Goal: Task Accomplishment & Management: Manage account settings

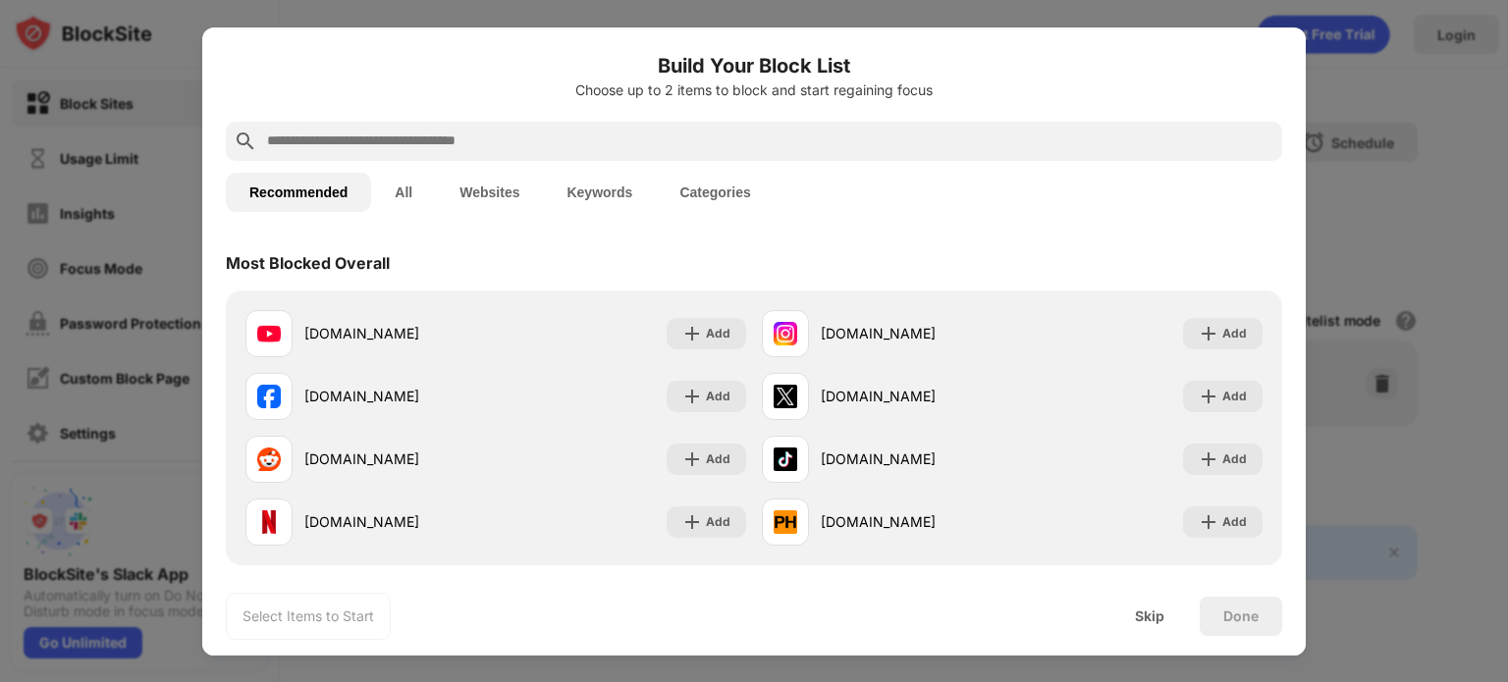
click at [998, 214] on div "Recommended All Websites Keywords Categories" at bounding box center [754, 192] width 1056 height 63
click at [1385, 241] on div at bounding box center [754, 341] width 1508 height 682
click at [1144, 615] on div "Skip" at bounding box center [1149, 617] width 29 height 16
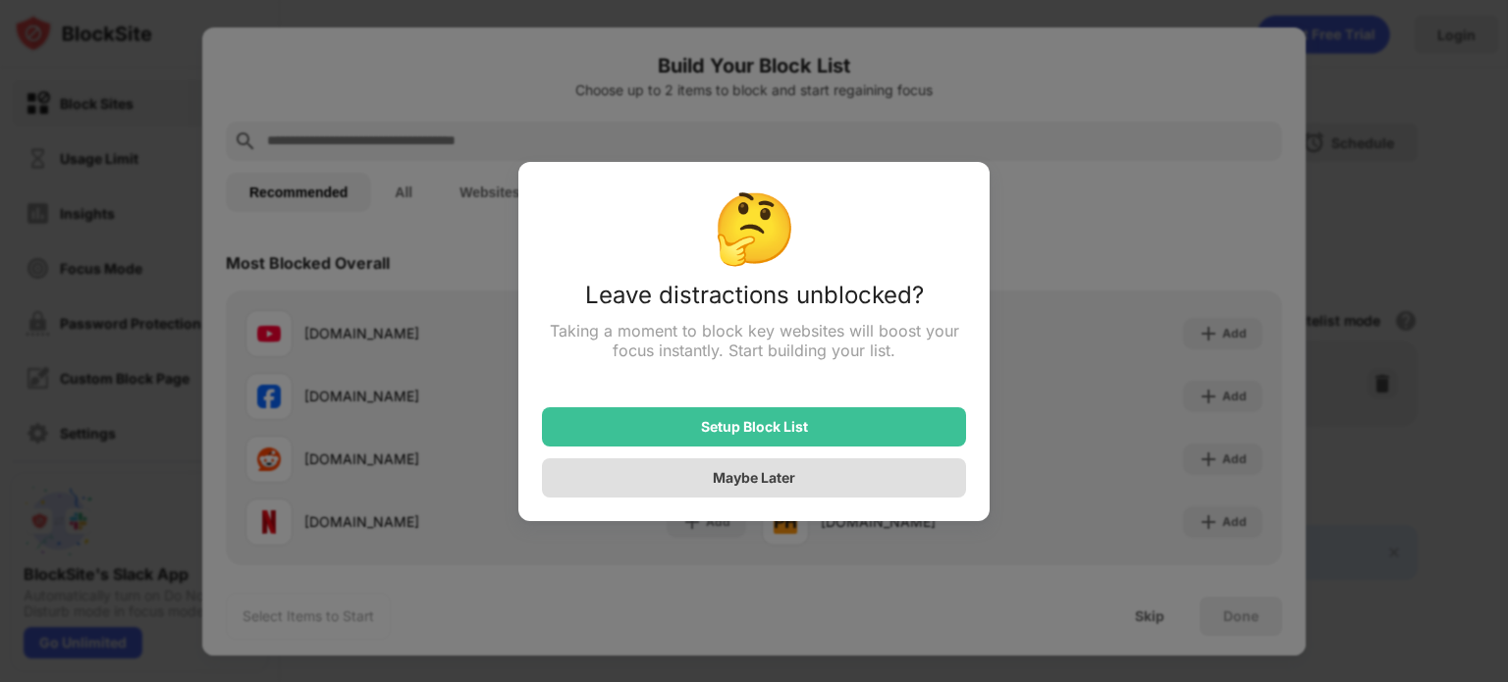
click at [864, 482] on div "Maybe Later" at bounding box center [754, 477] width 424 height 39
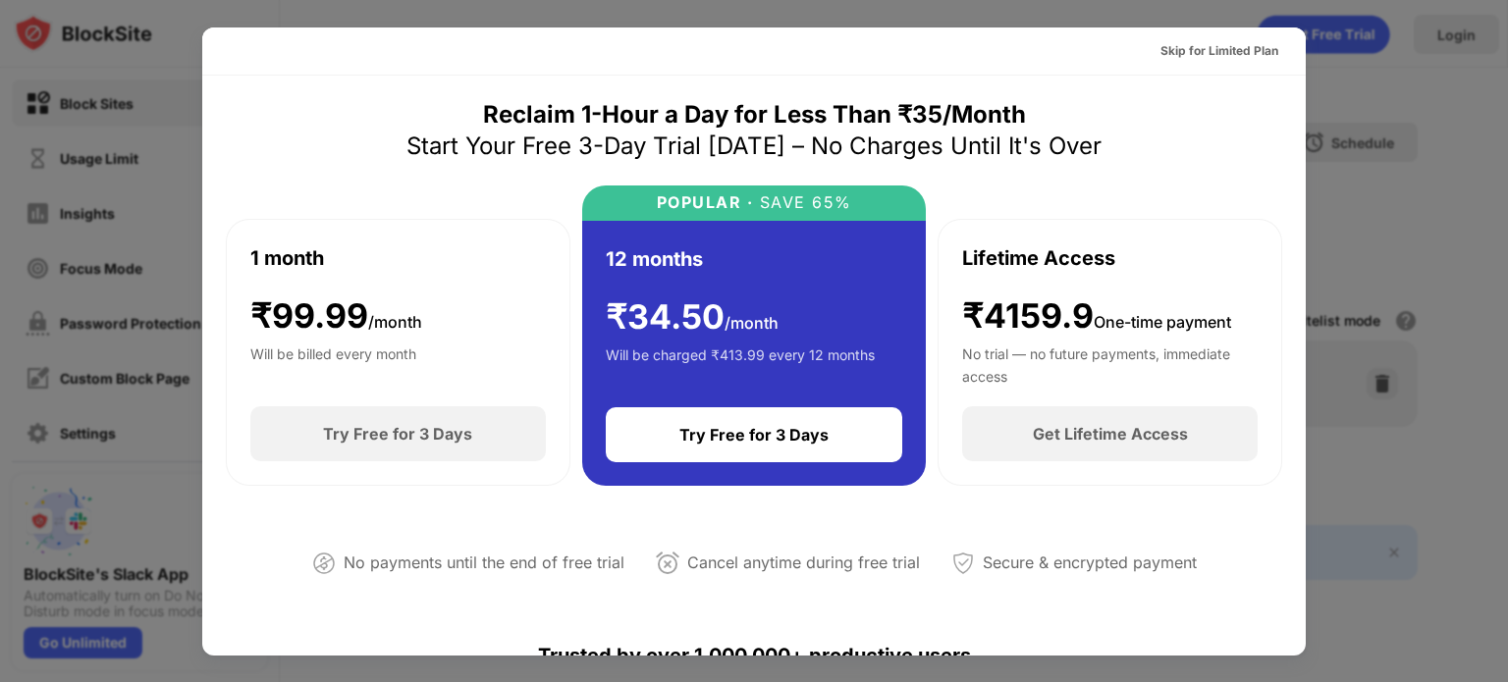
click at [1394, 120] on div at bounding box center [754, 341] width 1508 height 682
click at [1218, 45] on div "Skip for Limited Plan" at bounding box center [1219, 51] width 118 height 20
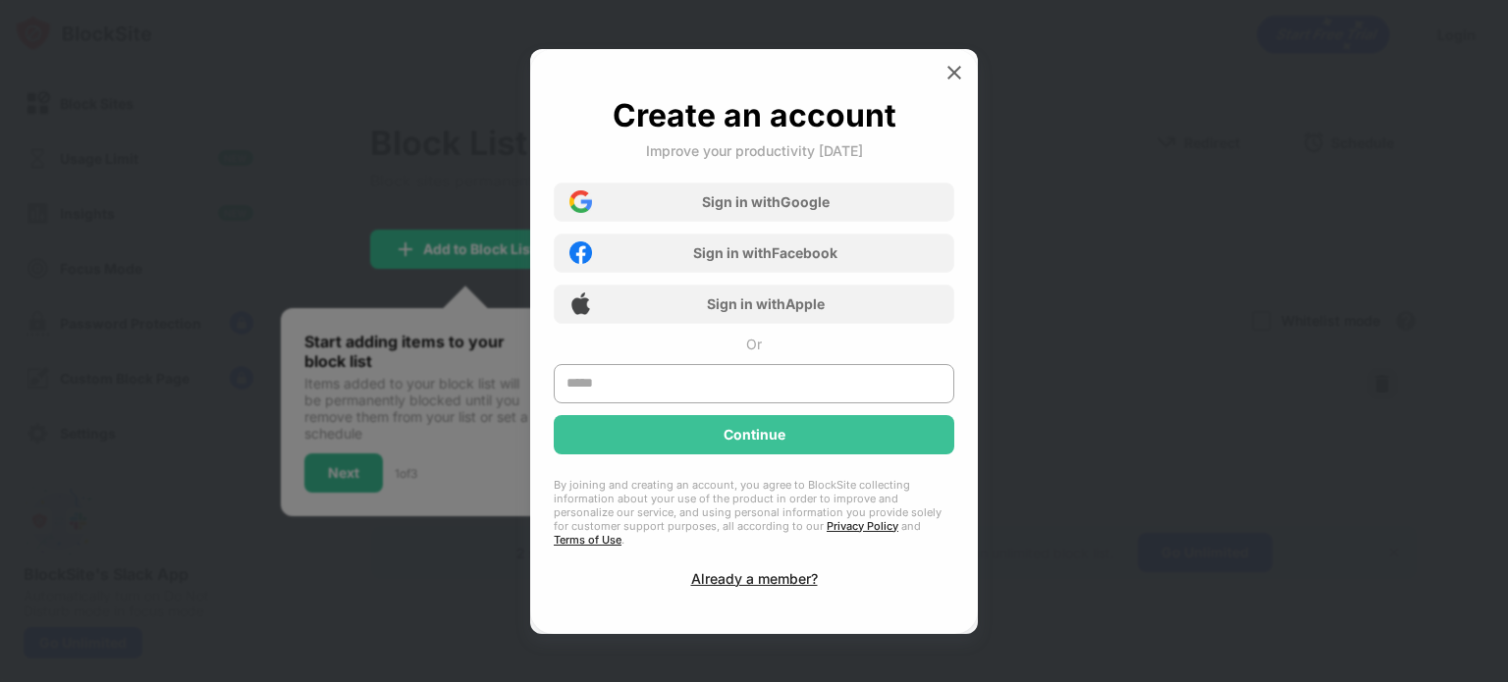
click at [950, 80] on img at bounding box center [954, 73] width 20 height 20
